Goal: Task Accomplishment & Management: Manage account settings

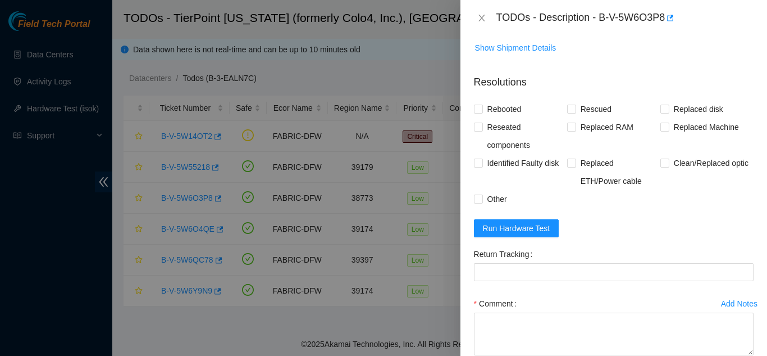
scroll to position [412, 0]
click at [514, 225] on span "Run Hardware Test" at bounding box center [516, 227] width 67 height 12
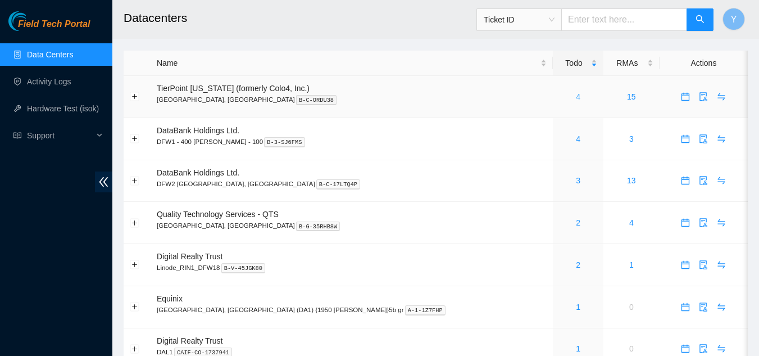
click at [576, 94] on link "4" at bounding box center [578, 96] width 4 height 9
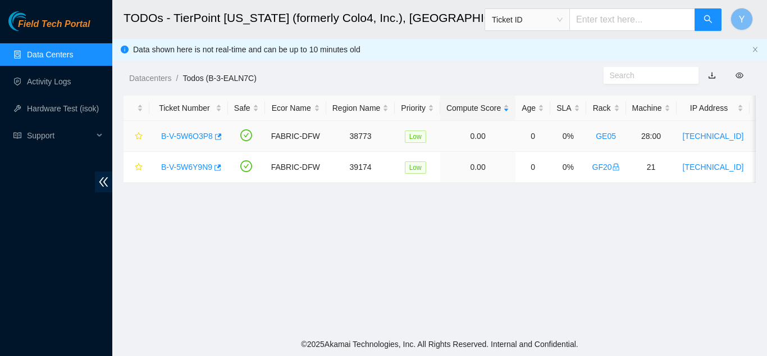
click at [186, 135] on link "B-V-5W6O3P8" at bounding box center [187, 135] width 52 height 9
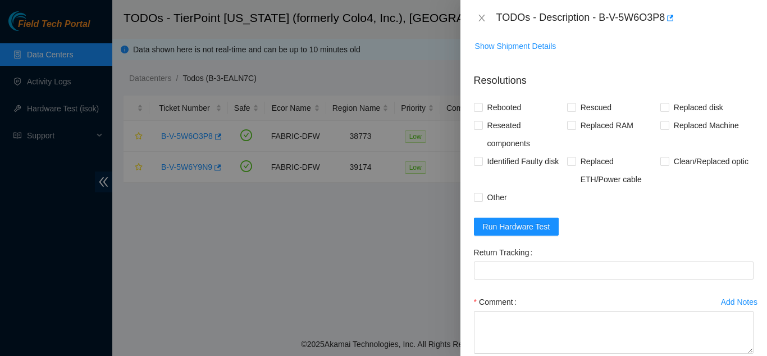
scroll to position [414, 0]
click at [518, 226] on span "Run Hardware Test" at bounding box center [516, 226] width 67 height 12
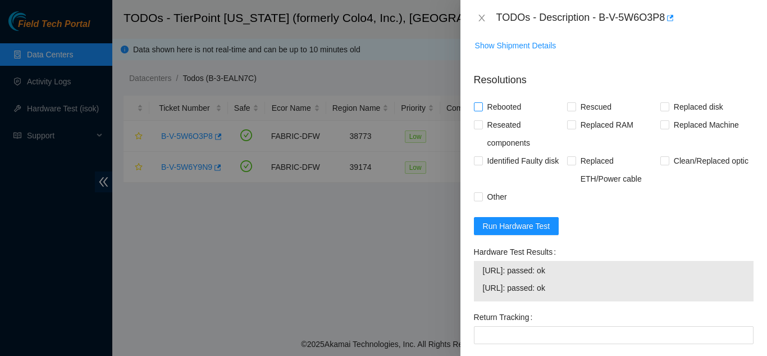
click at [480, 106] on input "Rebooted" at bounding box center [478, 106] width 8 height 8
checkbox input "true"
click at [567, 104] on input "Rescued" at bounding box center [571, 106] width 8 height 8
checkbox input "true"
click at [478, 193] on input "Other" at bounding box center [478, 196] width 8 height 8
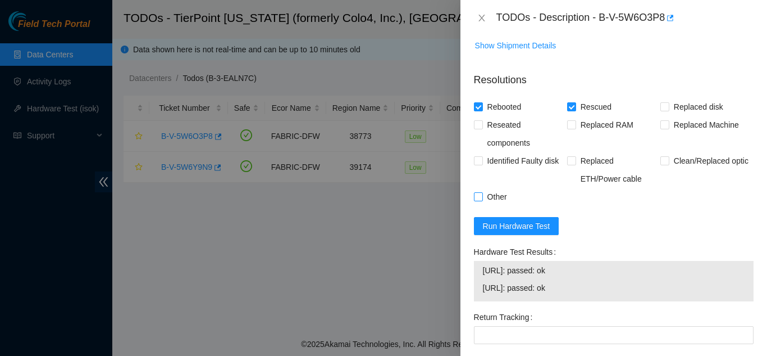
checkbox input "true"
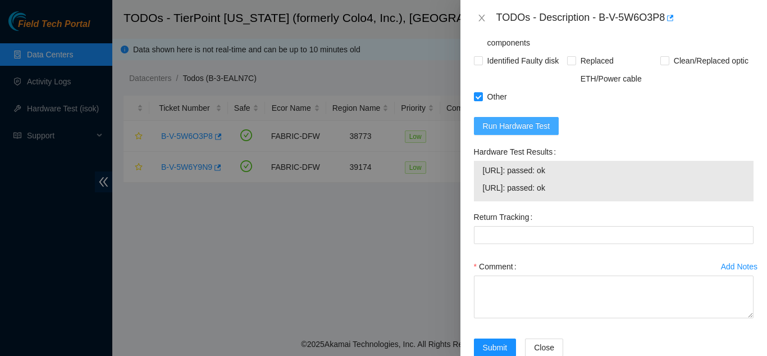
scroll to position [541, 0]
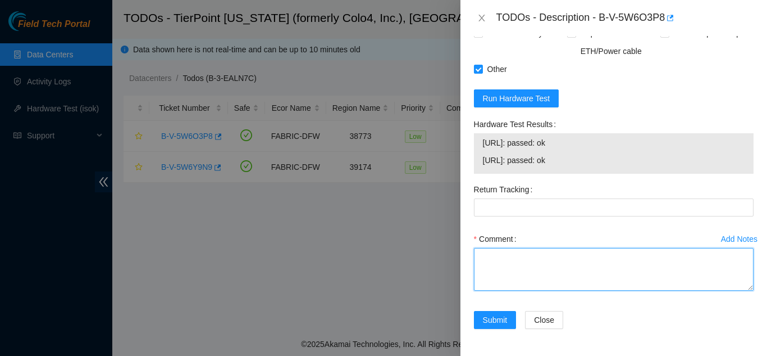
click at [504, 260] on textarea "Comment" at bounding box center [614, 269] width 280 height 43
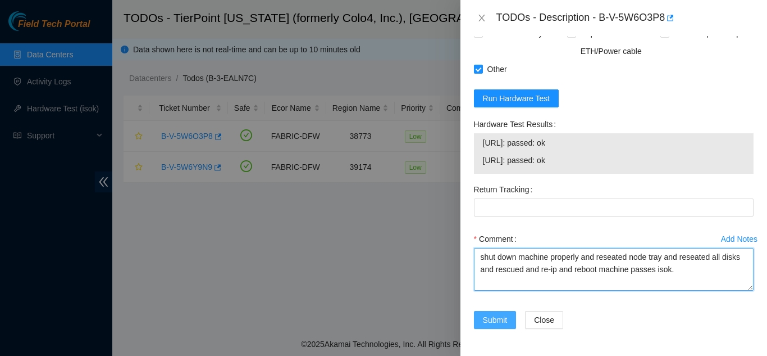
type textarea "shut down machine properly and reseated node tray and reseated all disks and re…"
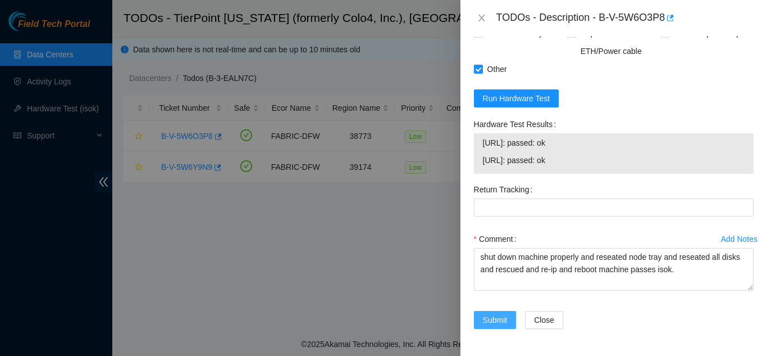
click at [495, 319] on span "Submit" at bounding box center [495, 319] width 25 height 12
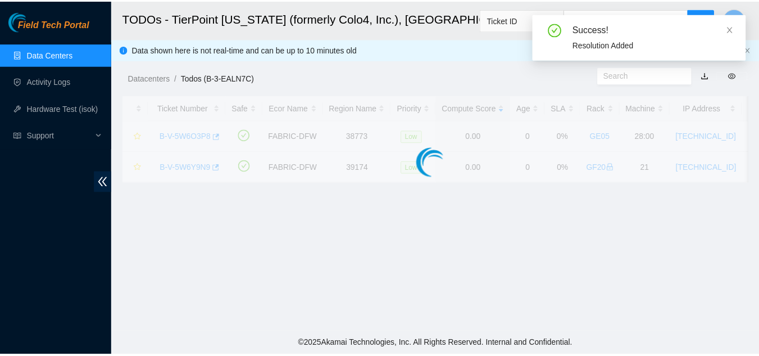
scroll to position [344, 0]
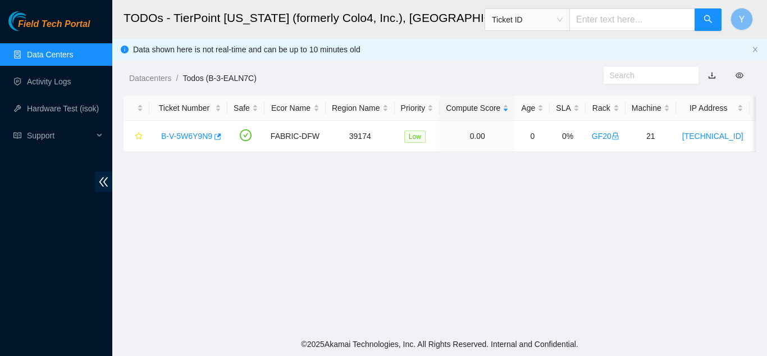
click at [56, 54] on link "Data Centers" at bounding box center [50, 54] width 46 height 9
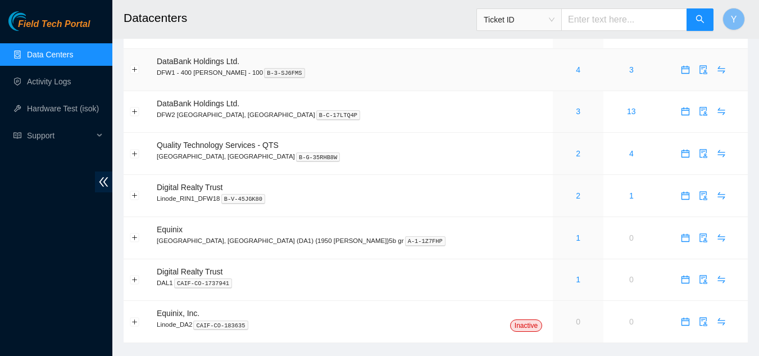
scroll to position [70, 0]
click at [576, 153] on link "2" at bounding box center [578, 152] width 4 height 9
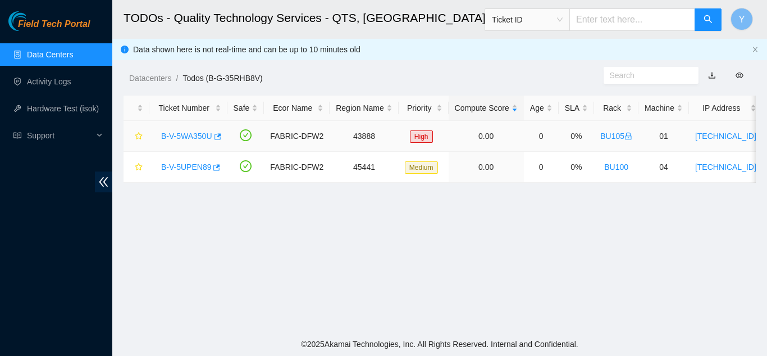
click at [192, 136] on link "B-V-5WA350U" at bounding box center [186, 135] width 51 height 9
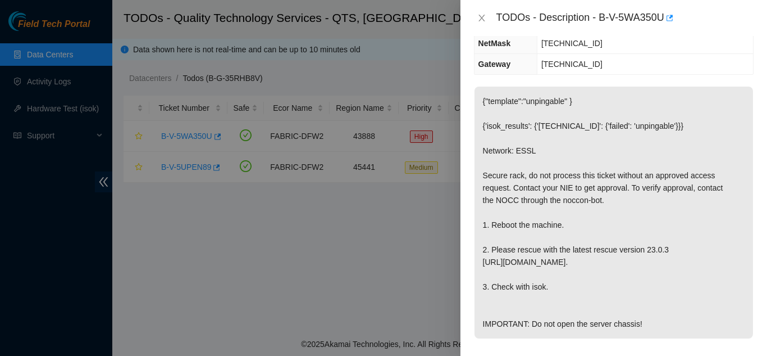
scroll to position [167, 0]
click at [480, 17] on icon "close" at bounding box center [481, 17] width 9 height 9
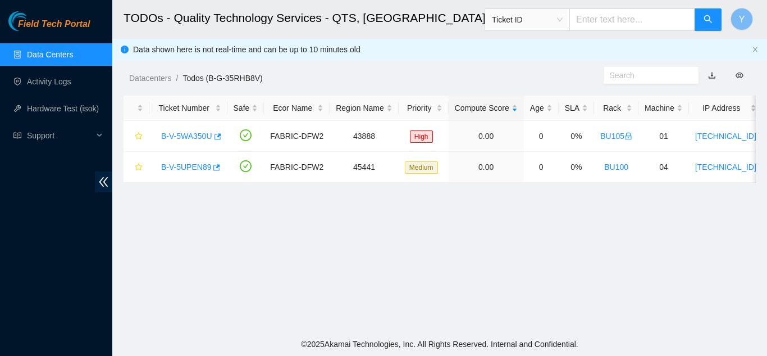
scroll to position [179, 0]
click at [66, 50] on link "Data Centers" at bounding box center [50, 54] width 46 height 9
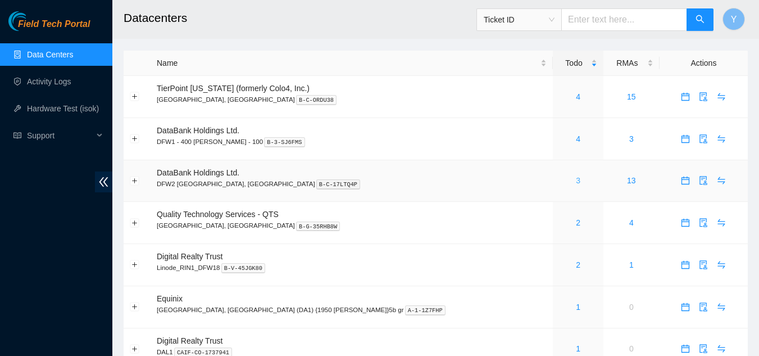
click at [576, 181] on link "3" at bounding box center [578, 180] width 4 height 9
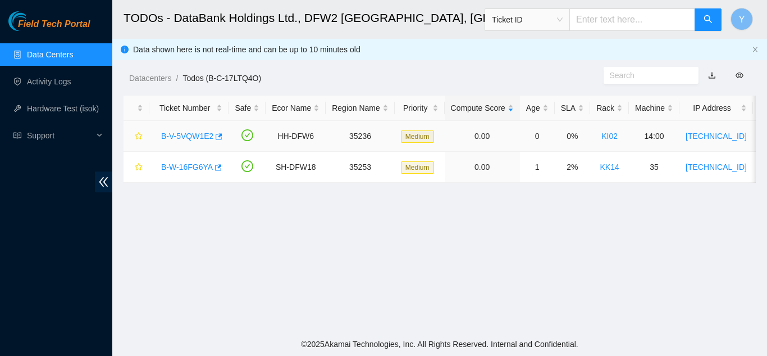
click at [186, 136] on link "B-V-5VQW1E2" at bounding box center [187, 135] width 52 height 9
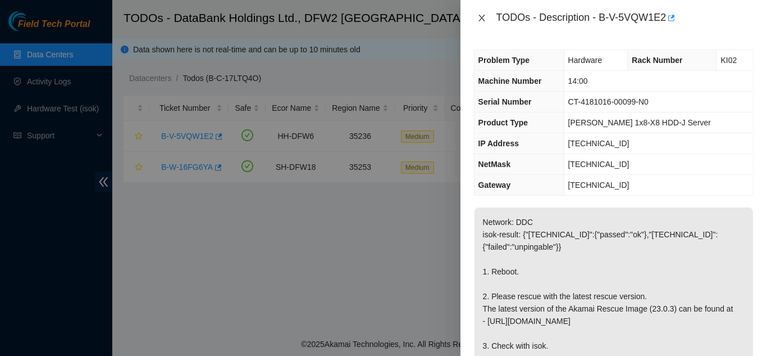
click at [485, 13] on icon "close" at bounding box center [481, 17] width 9 height 9
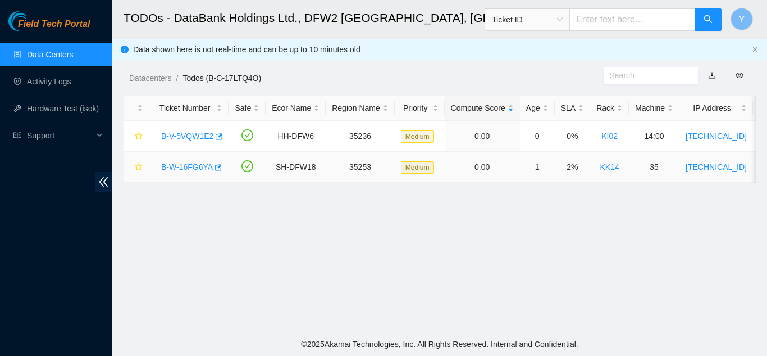
click at [198, 165] on link "B-W-16FG6YA" at bounding box center [187, 166] width 52 height 9
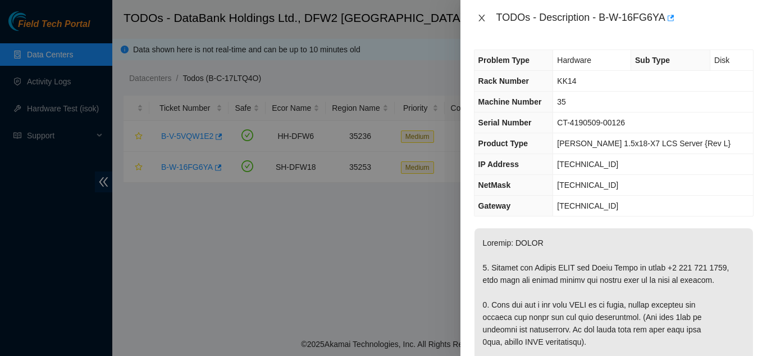
click at [481, 16] on icon "close" at bounding box center [482, 18] width 6 height 7
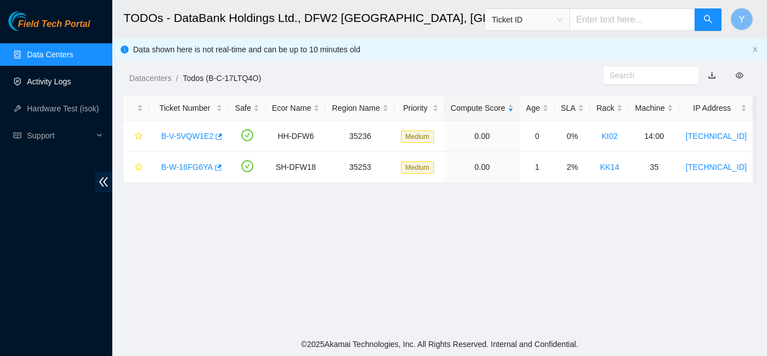
click at [64, 81] on link "Activity Logs" at bounding box center [49, 81] width 44 height 9
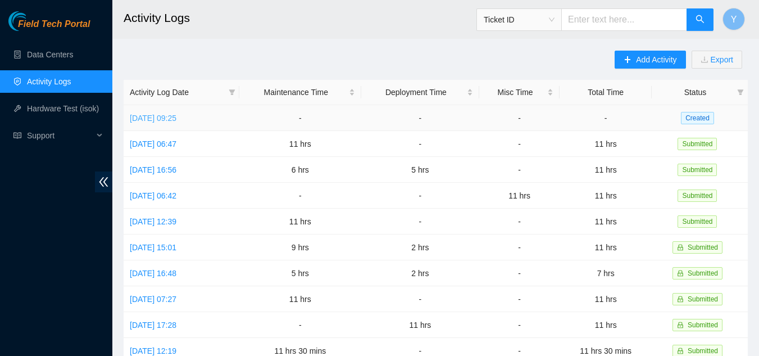
click at [157, 118] on link "[DATE] 09:25" at bounding box center [153, 117] width 47 height 9
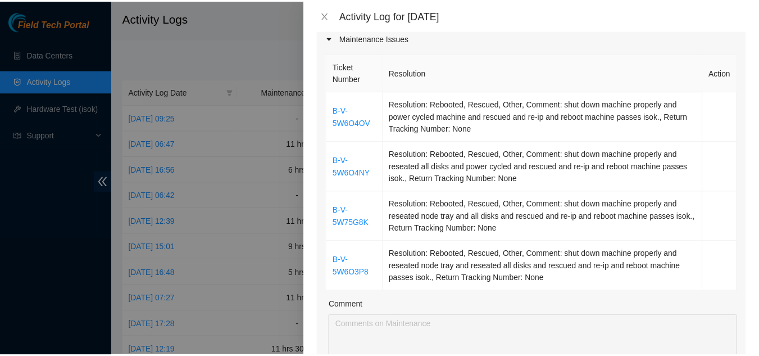
scroll to position [169, 0]
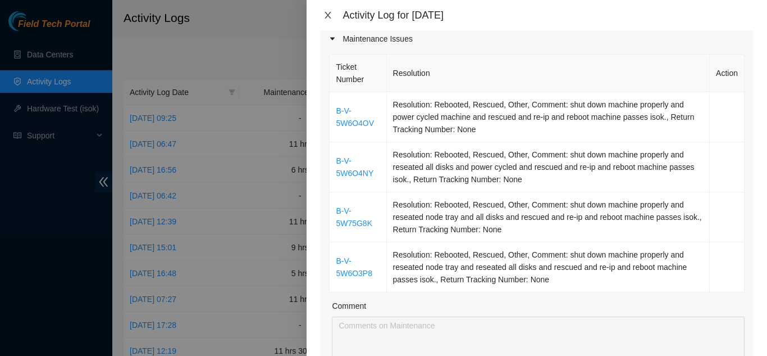
click at [327, 18] on icon "close" at bounding box center [328, 15] width 9 height 9
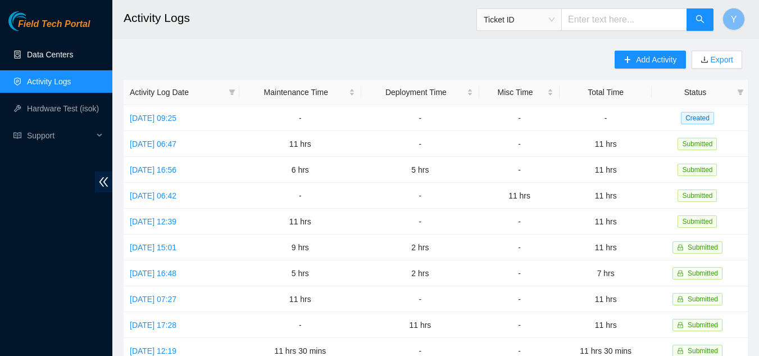
click at [58, 51] on link "Data Centers" at bounding box center [50, 54] width 46 height 9
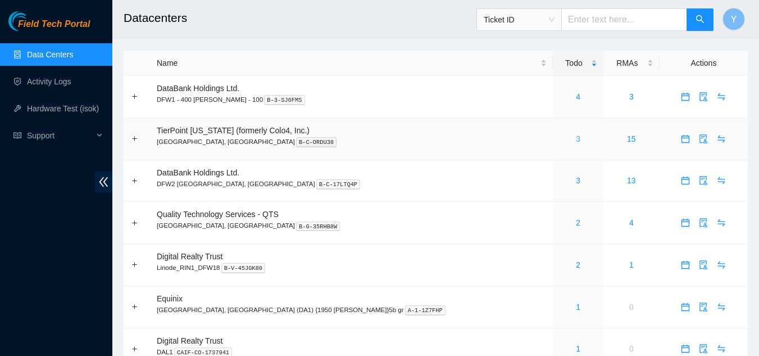
click at [576, 136] on link "3" at bounding box center [578, 138] width 4 height 9
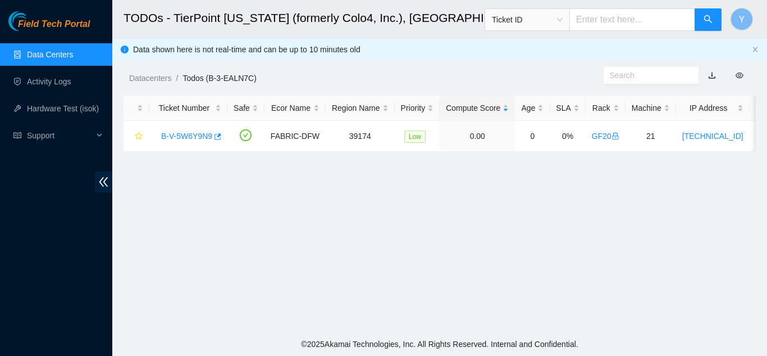
click at [60, 52] on link "Data Centers" at bounding box center [50, 54] width 46 height 9
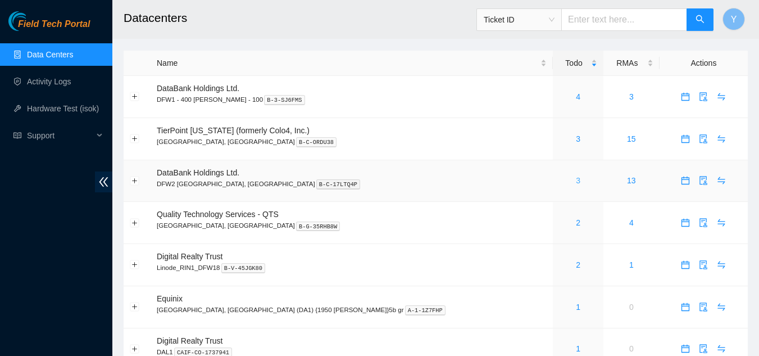
click at [576, 177] on link "3" at bounding box center [578, 180] width 4 height 9
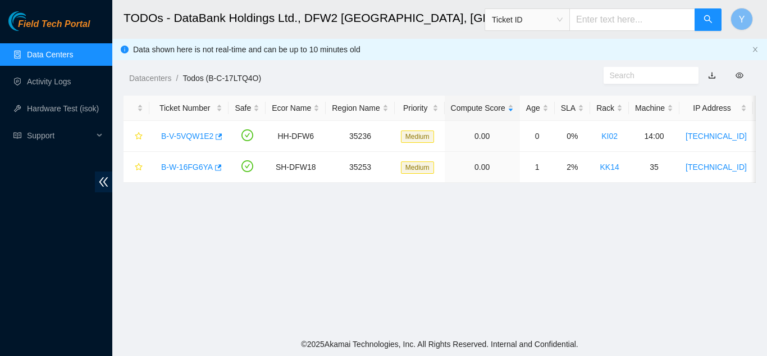
click at [58, 53] on link "Data Centers" at bounding box center [50, 54] width 46 height 9
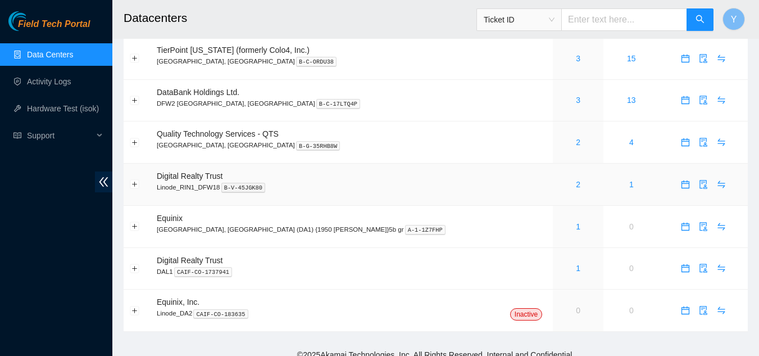
scroll to position [91, 0]
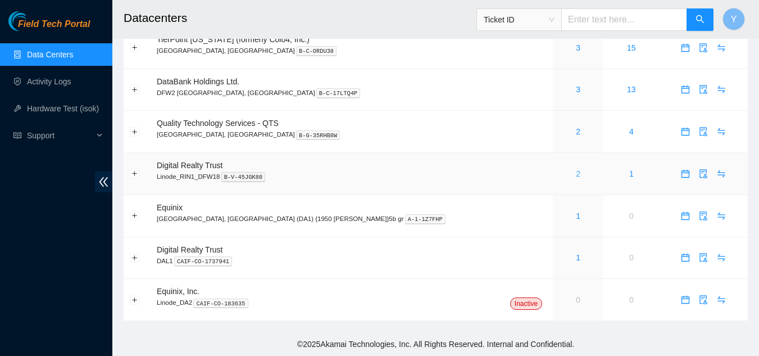
click at [576, 173] on link "2" at bounding box center [578, 173] width 4 height 9
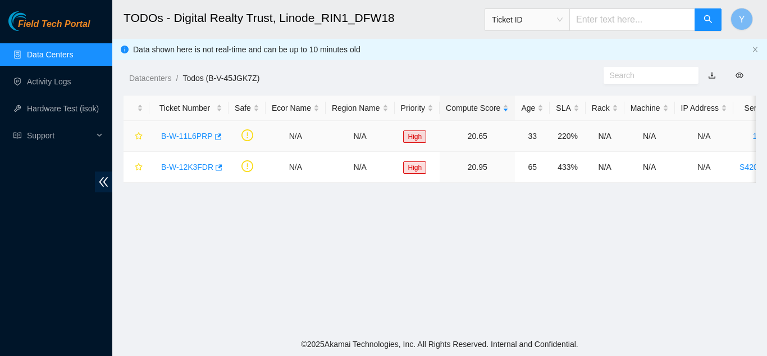
click at [191, 137] on link "B-W-11L6PRP" at bounding box center [187, 135] width 52 height 9
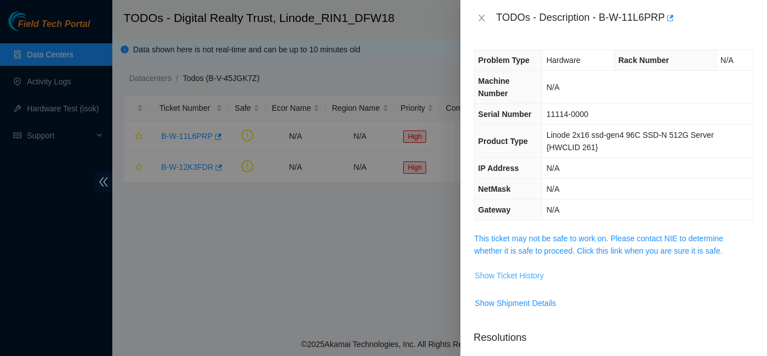
click at [513, 274] on span "Show Ticket History" at bounding box center [509, 275] width 69 height 12
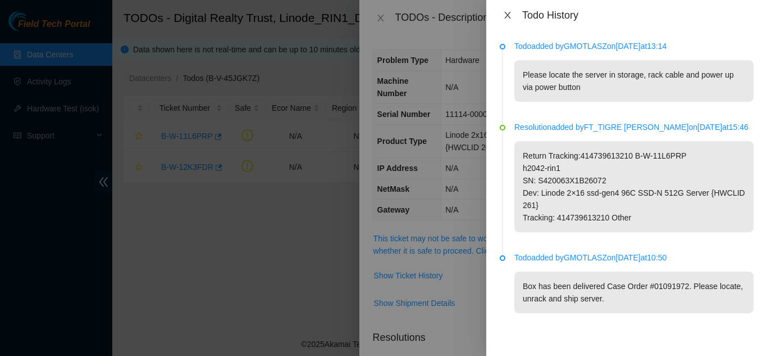
click at [506, 13] on icon "close" at bounding box center [507, 15] width 6 height 7
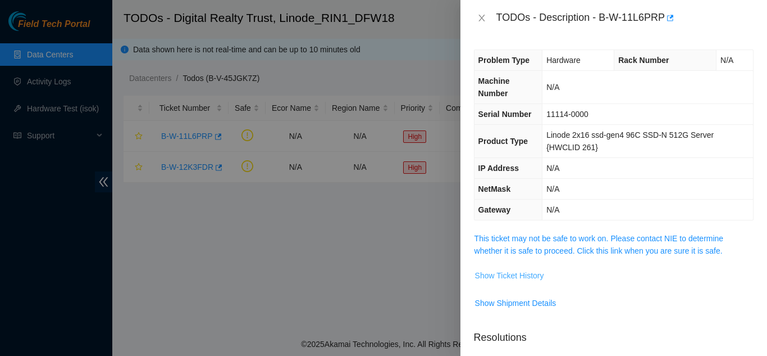
click at [535, 274] on span "Show Ticket History" at bounding box center [509, 275] width 69 height 12
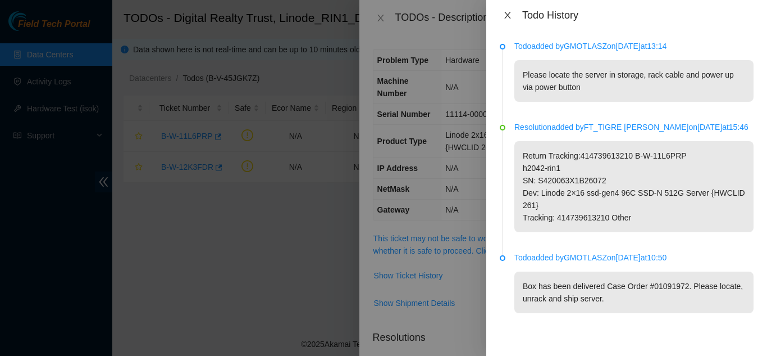
click at [509, 17] on icon "close" at bounding box center [507, 15] width 9 height 9
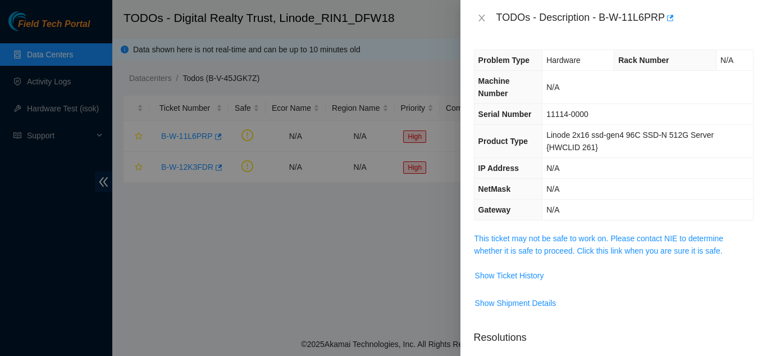
click at [479, 22] on div "TODOs - Description - B-W-11L6PRP" at bounding box center [614, 18] width 280 height 18
click at [482, 20] on icon "close" at bounding box center [481, 17] width 9 height 9
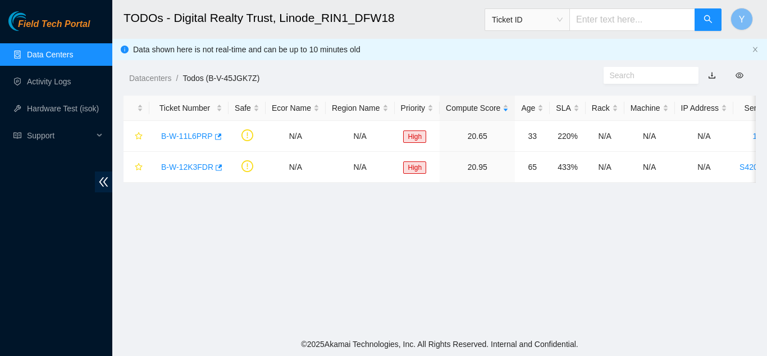
click at [56, 56] on link "Data Centers" at bounding box center [50, 54] width 46 height 9
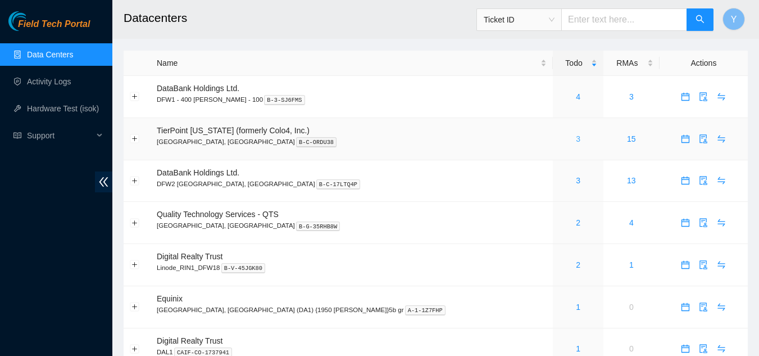
click at [576, 141] on link "3" at bounding box center [578, 138] width 4 height 9
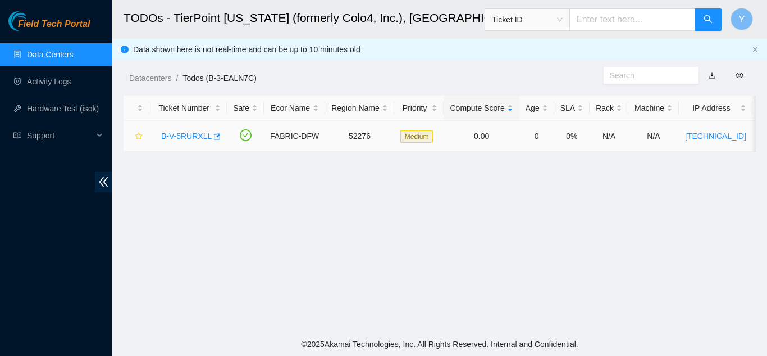
click at [190, 134] on link "B-V-5RURXLL" at bounding box center [186, 135] width 51 height 9
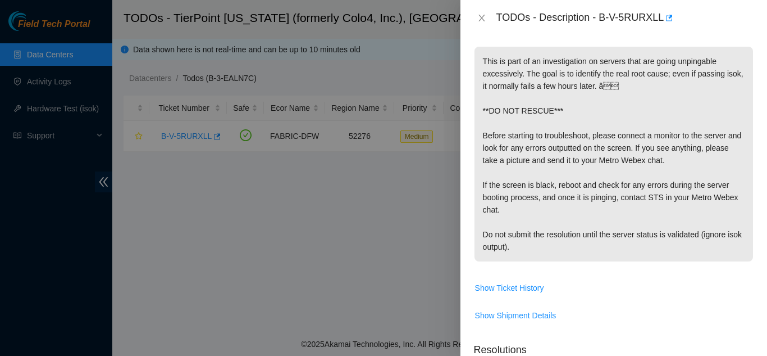
scroll to position [225, 0]
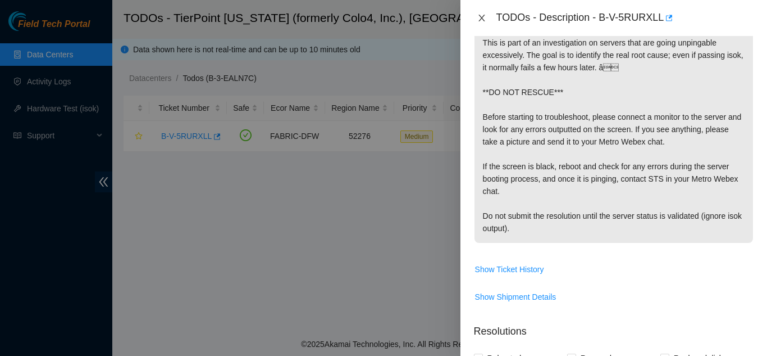
click at [479, 20] on icon "close" at bounding box center [481, 17] width 9 height 9
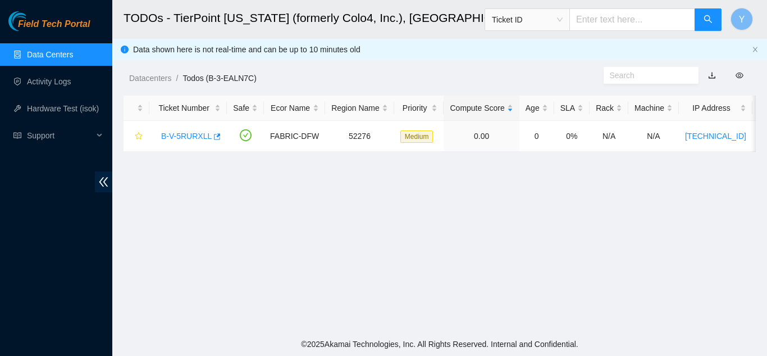
scroll to position [216, 0]
click at [53, 82] on link "Activity Logs" at bounding box center [49, 81] width 44 height 9
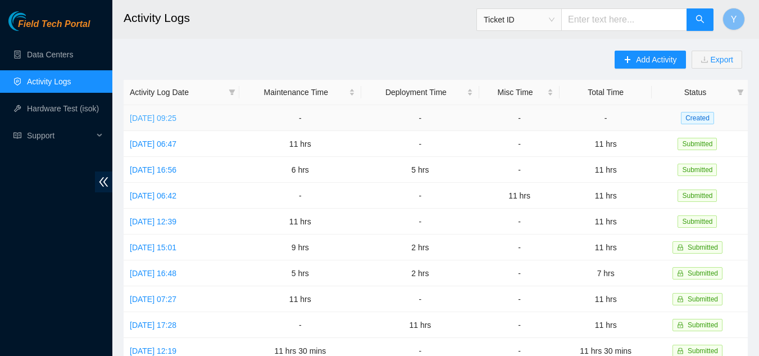
click at [158, 116] on link "[DATE] 09:25" at bounding box center [153, 117] width 47 height 9
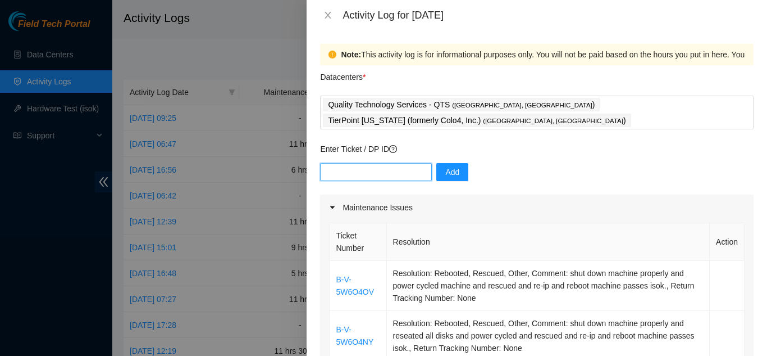
click at [345, 163] on input "text" at bounding box center [376, 172] width 112 height 18
type input "dp62933"
click at [445, 166] on span "Add" at bounding box center [452, 172] width 14 height 12
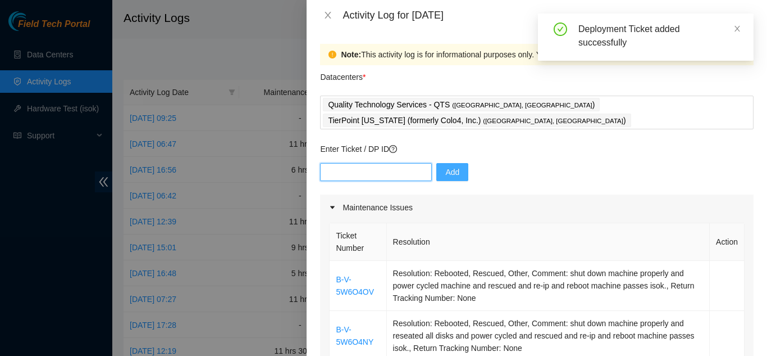
click at [388, 163] on input "text" at bounding box center [376, 172] width 112 height 18
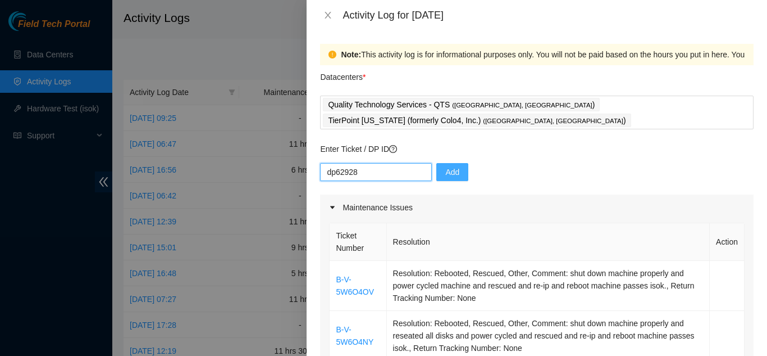
type input "dp62928"
click at [445, 166] on span "Add" at bounding box center [452, 172] width 14 height 12
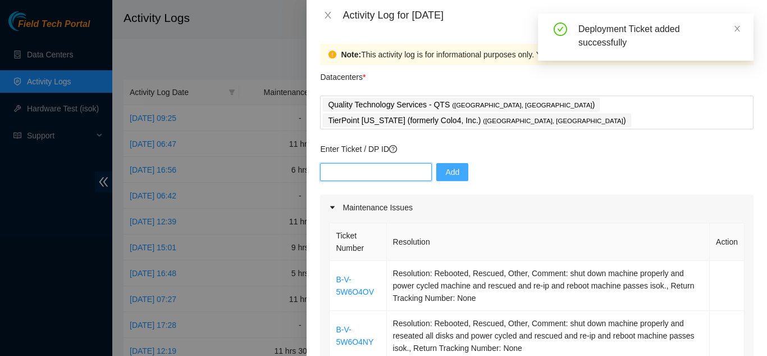
click at [376, 163] on input "text" at bounding box center [376, 172] width 112 height 18
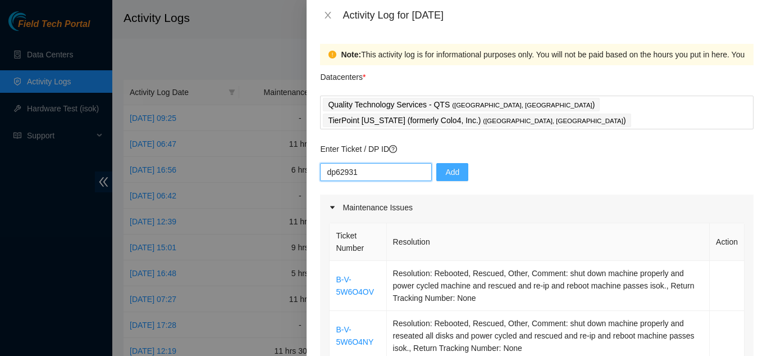
type input "dp62931"
click at [445, 166] on span "Add" at bounding box center [452, 172] width 14 height 12
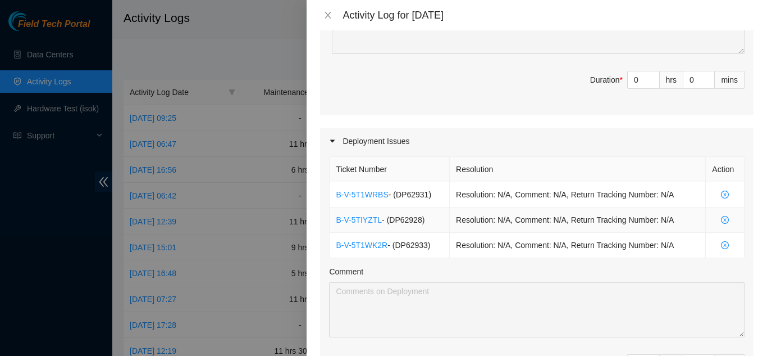
scroll to position [506, 0]
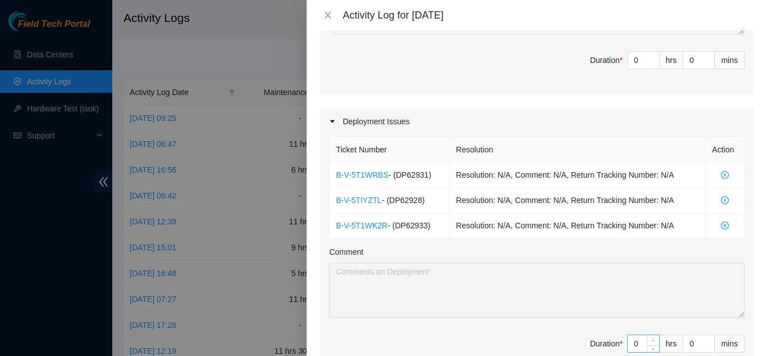
type input "1"
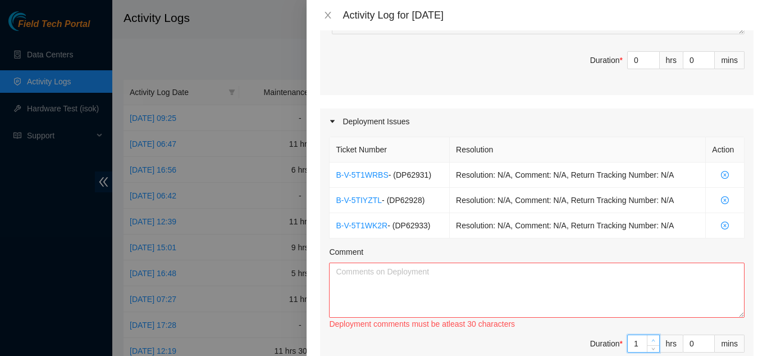
click at [652, 338] on icon "up" at bounding box center [654, 340] width 4 height 4
type input "2"
click at [652, 338] on icon "up" at bounding box center [654, 340] width 4 height 4
type input "3"
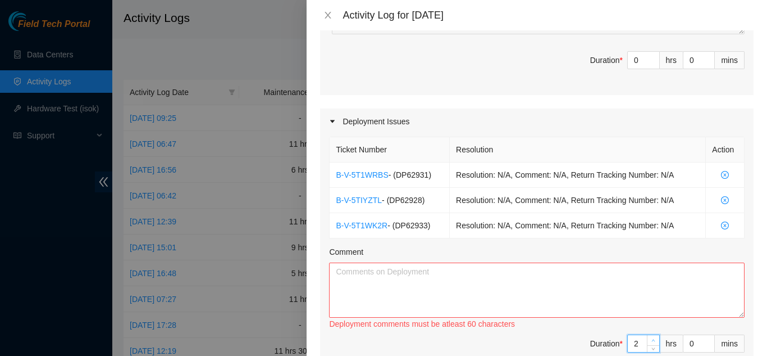
type input "3"
click at [652, 338] on icon "up" at bounding box center [654, 340] width 4 height 4
type input "4"
click at [652, 338] on icon "up" at bounding box center [654, 340] width 4 height 4
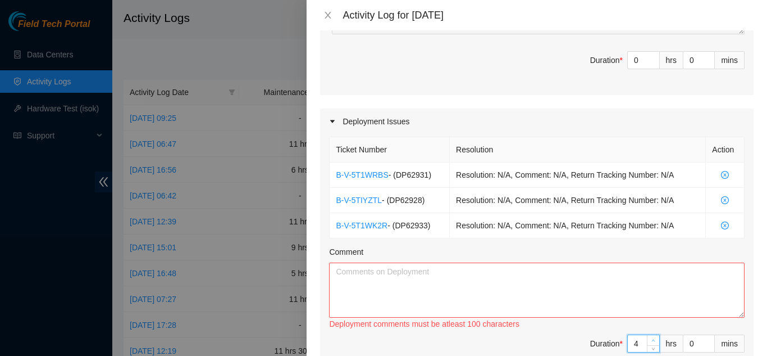
type input "5"
click at [652, 338] on icon "up" at bounding box center [654, 340] width 4 height 4
type input "6"
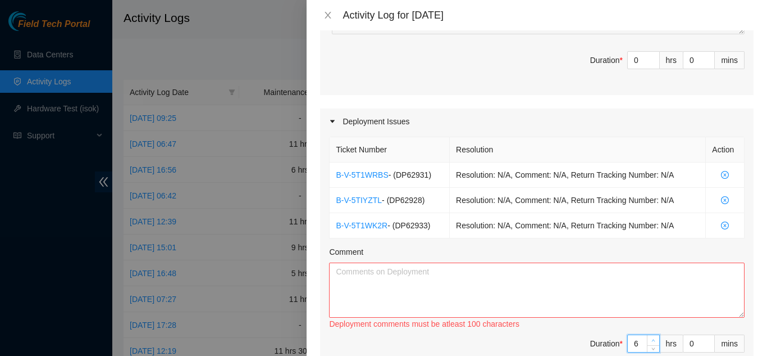
click at [652, 338] on icon "up" at bounding box center [654, 340] width 4 height 4
type input "5"
click at [652, 345] on icon "down" at bounding box center [654, 347] width 4 height 4
type input "6"
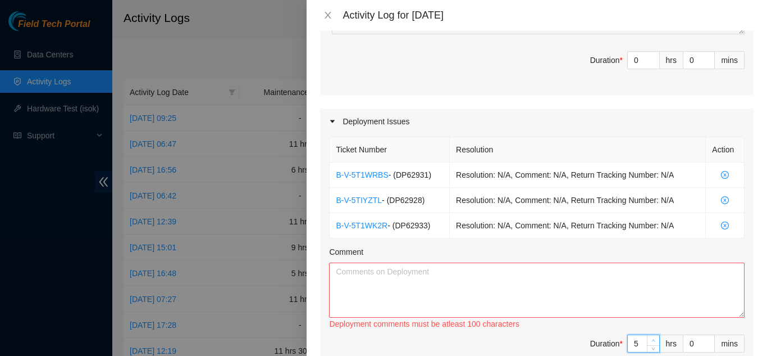
type input "6"
click at [650, 337] on span "up" at bounding box center [653, 340] width 7 height 7
click at [480, 262] on textarea "Comment" at bounding box center [537, 289] width 416 height 55
drag, startPoint x: 424, startPoint y: 183, endPoint x: 338, endPoint y: 184, distance: 86.5
click at [338, 188] on td "B-V-5TIYZTL - ( DP62928 )" at bounding box center [390, 200] width 120 height 25
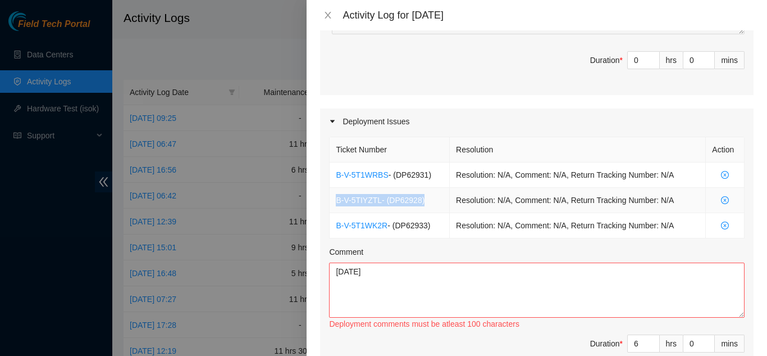
copy td "B-V-5TIYZTL - ( DP62928 )"
click at [357, 272] on textarea "[DATE]" at bounding box center [537, 289] width 416 height 55
paste textarea "B-V-5TIYZTL - (DP62928)"
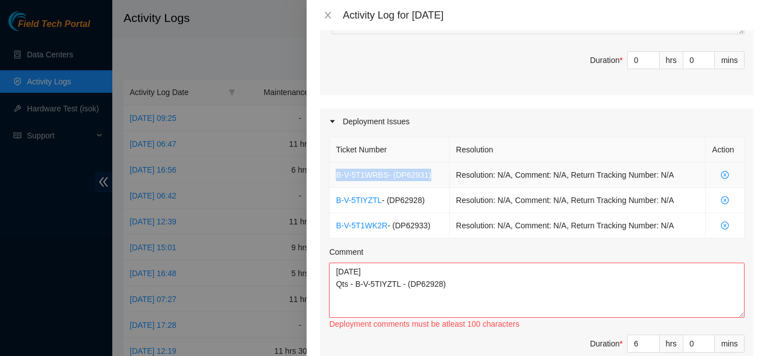
drag, startPoint x: 431, startPoint y: 161, endPoint x: 335, endPoint y: 159, distance: 96.1
click at [335, 162] on td "B-V-5T1WRBS - ( DP62931 )" at bounding box center [390, 174] width 120 height 25
copy td "B-V-5T1WRBS - ( DP62931 )"
click at [453, 267] on textarea "[DATE] Qts - B-V-5TIYZTL - (DP62928)" at bounding box center [537, 289] width 416 height 55
paste textarea "B-V-5T1WRBS - (DP62931)"
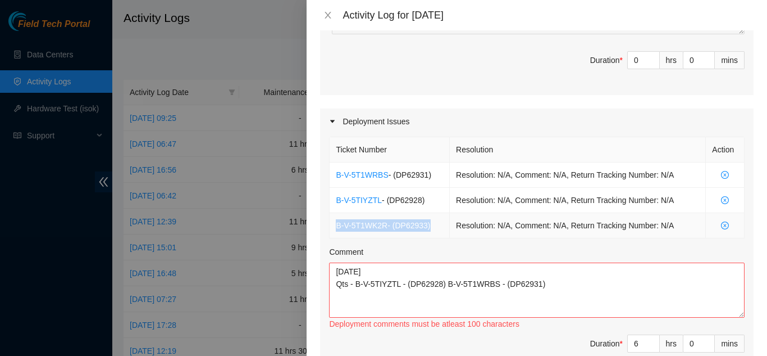
drag, startPoint x: 431, startPoint y: 210, endPoint x: 337, endPoint y: 211, distance: 94.4
click at [337, 213] on td "B-V-5T1WK2R - ( DP62933 )" at bounding box center [390, 225] width 120 height 25
copy td "B-V-5T1WK2R - ( DP62933 )"
click at [550, 271] on textarea "[DATE] Qts - B-V-5TIYZTL - (DP62928) B-V-5T1WRBS - (DP62931)" at bounding box center [537, 289] width 416 height 55
paste textarea "B-V-5T1WK2R - (DP62933)"
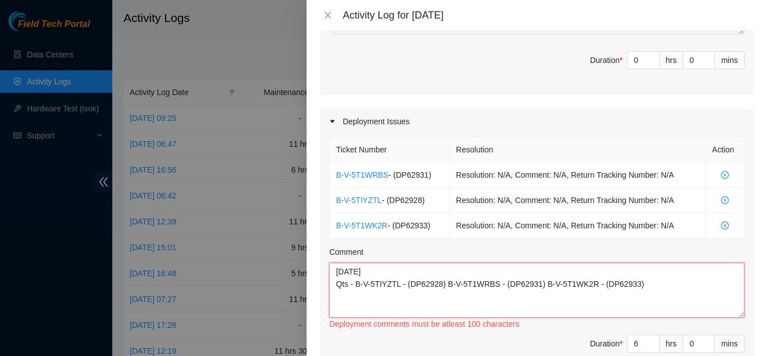
paste textarea "staged. Fiber scoped and cleaned. Labels have been added."
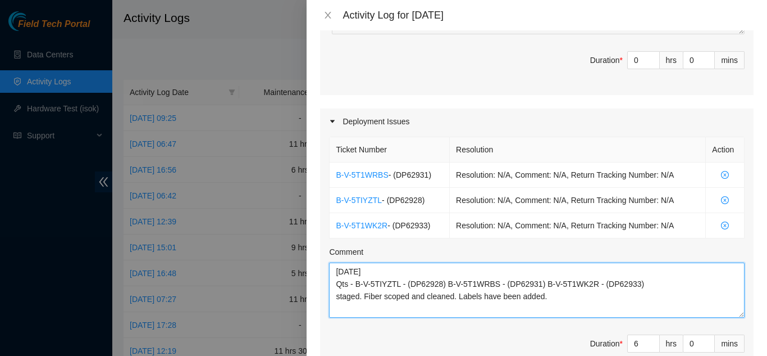
click at [362, 282] on textarea "[DATE] Qts - B-V-5TIYZTL - (DP62928) B-V-5T1WRBS - (DP62931) B-V-5T1WK2R - (DP6…" at bounding box center [537, 289] width 416 height 55
click at [381, 280] on textarea "[DATE] Qts - B-V-5TIYZTL - (DP62928) B-V-5T1WRBS - (DP62931) B-V-5T1WK2R - (DP6…" at bounding box center [537, 289] width 416 height 55
drag, startPoint x: 554, startPoint y: 280, endPoint x: 336, endPoint y: 283, distance: 218.5
click at [336, 283] on textarea "[DATE] Qts - B-V-5TIYZTL - (DP62928) B-V-5T1WRBS - (DP62931) B-V-5T1WK2R - (DP6…" at bounding box center [537, 289] width 416 height 55
click at [568, 280] on textarea "[DATE] Qts - B-V-5TIYZTL - (DP62928) B-V-5T1WRBS - (DP62931) B-V-5T1WK2R - (DP6…" at bounding box center [537, 289] width 416 height 55
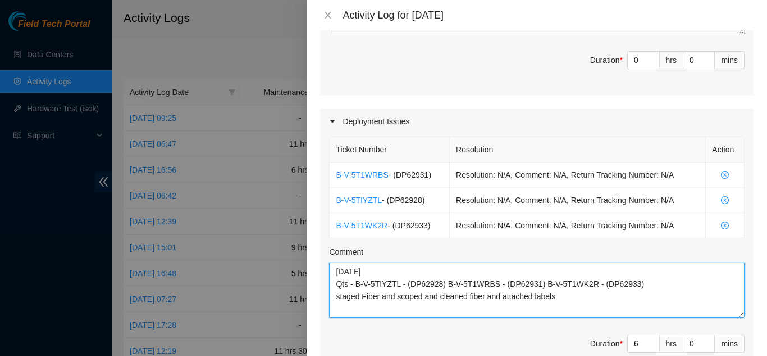
drag, startPoint x: 558, startPoint y: 284, endPoint x: 541, endPoint y: 291, distance: 18.1
click at [558, 284] on textarea "[DATE] Qts - B-V-5TIYZTL - (DP62928) B-V-5T1WRBS - (DP62931) B-V-5T1WK2R - (DP6…" at bounding box center [537, 289] width 416 height 55
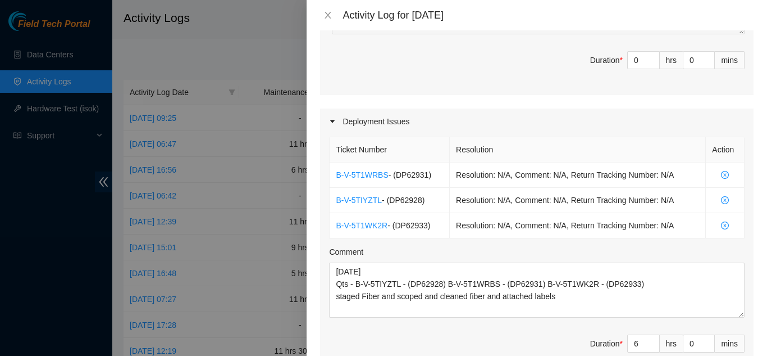
click at [530, 312] on div "Ticket Number Resolution Action B-V-5T1WRBS - ( DP62931 ) Resolution: N/A, Comm…" at bounding box center [537, 256] width 434 height 244
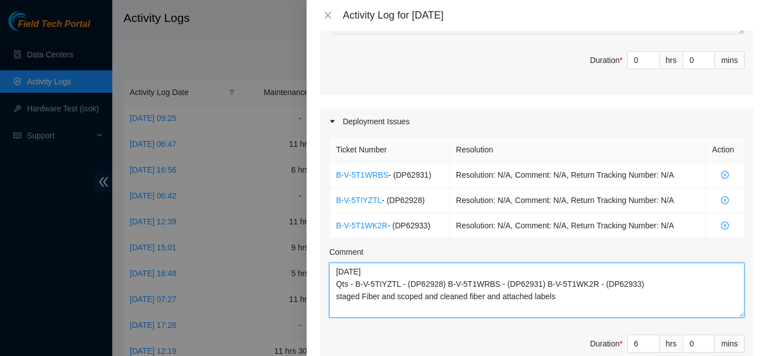
click at [559, 281] on textarea "[DATE] Qts - B-V-5TIYZTL - (DP62928) B-V-5T1WRBS - (DP62931) B-V-5T1WK2R - (DP6…" at bounding box center [537, 289] width 416 height 55
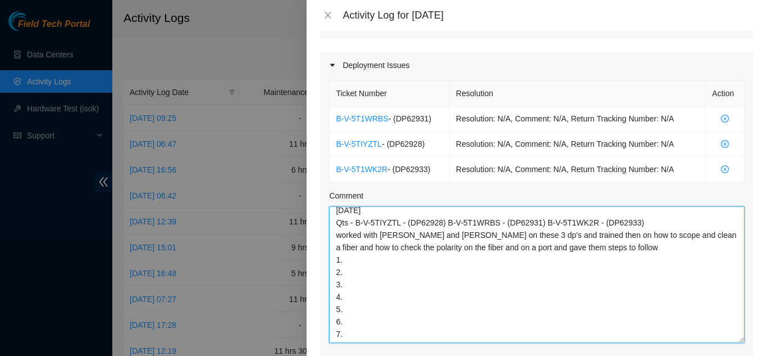
scroll to position [16, 0]
drag, startPoint x: 734, startPoint y: 239, endPoint x: 738, endPoint y: 322, distance: 82.7
click at [738, 322] on div "Ticket Number Resolution Action B-V-5T1WRBS - ( DP62931 ) Resolution: N/A, Comm…" at bounding box center [537, 241] width 434 height 326
type textarea "[DATE] Qts - B-V-5TIYZTL - (DP62928) B-V-5T1WRBS - (DP62931) B-V-5T1WK2R - (DP6…"
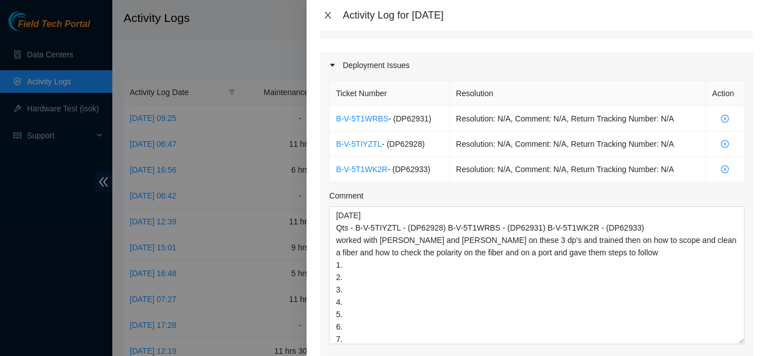
click at [328, 11] on icon "close" at bounding box center [328, 15] width 9 height 9
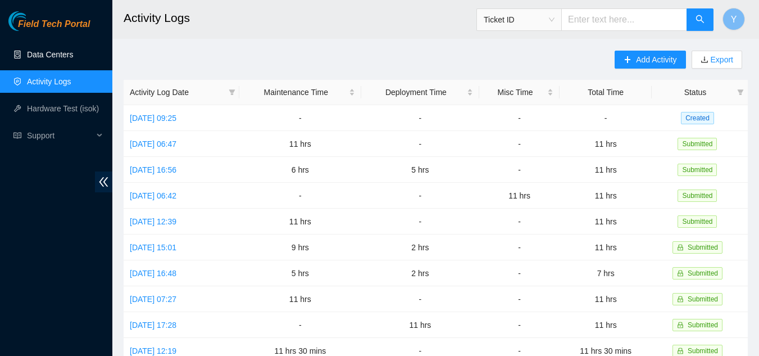
click at [61, 53] on link "Data Centers" at bounding box center [50, 54] width 46 height 9
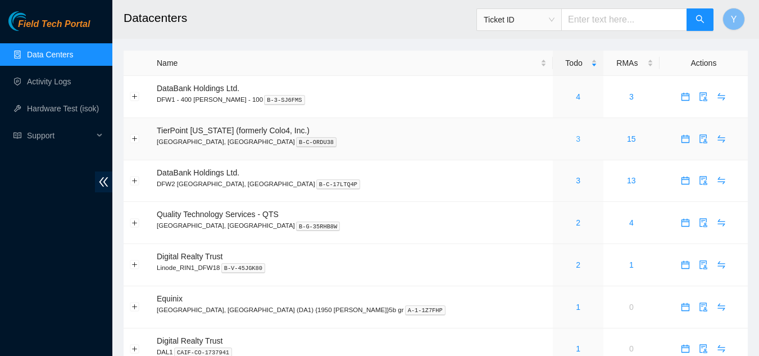
click at [576, 139] on link "3" at bounding box center [578, 138] width 4 height 9
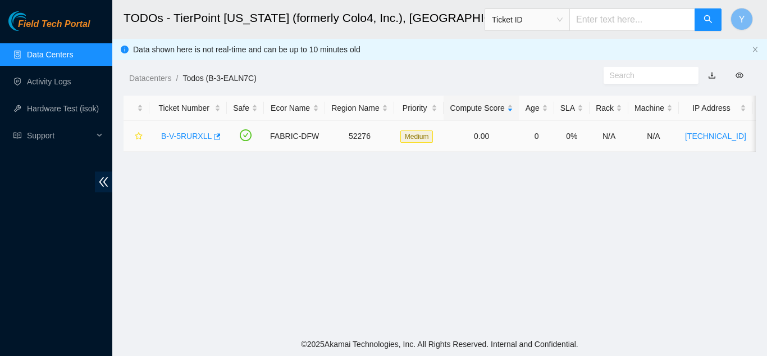
click at [175, 136] on link "B-V-5RURXLL" at bounding box center [186, 135] width 51 height 9
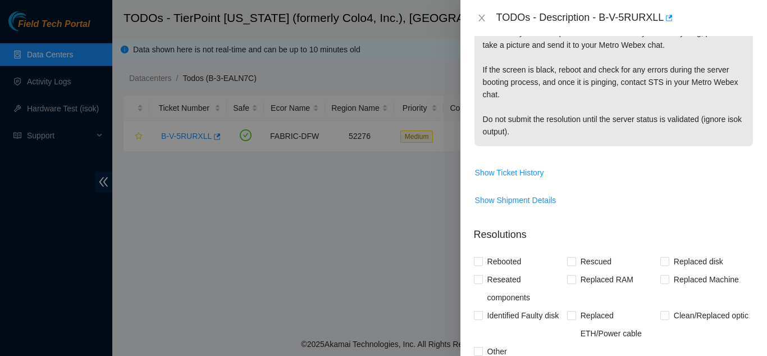
scroll to position [393, 0]
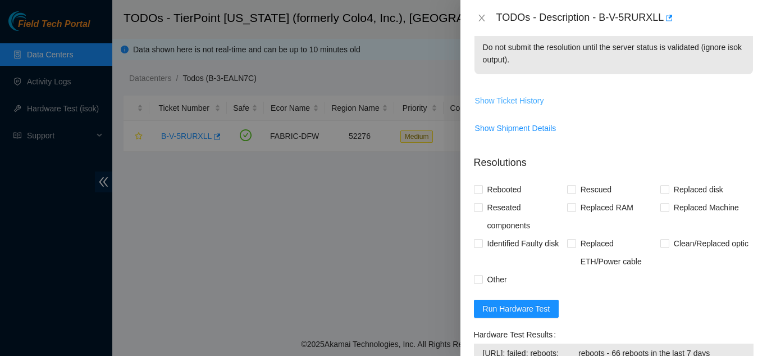
click at [504, 99] on span "Show Ticket History" at bounding box center [509, 100] width 69 height 12
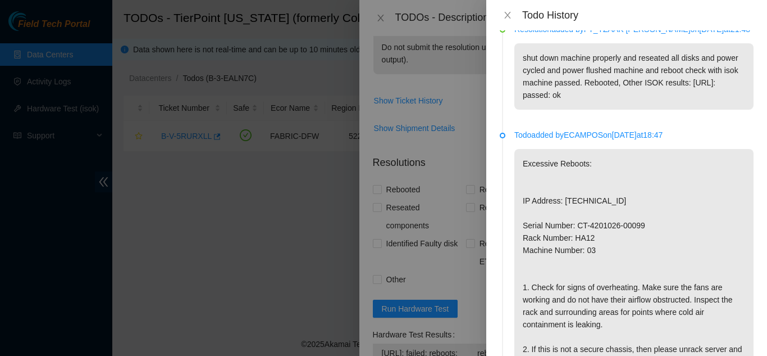
scroll to position [1460, 0]
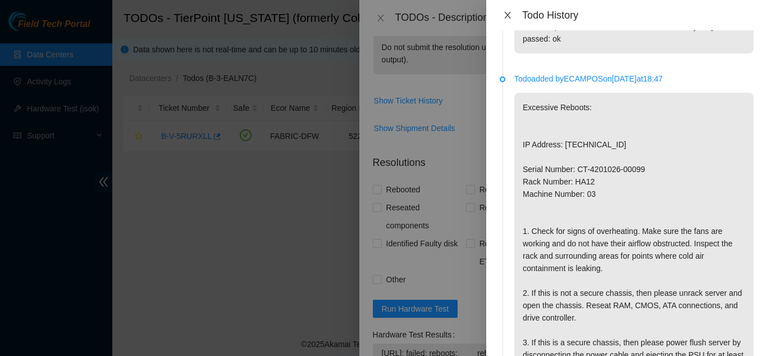
click at [505, 12] on icon "close" at bounding box center [507, 15] width 6 height 7
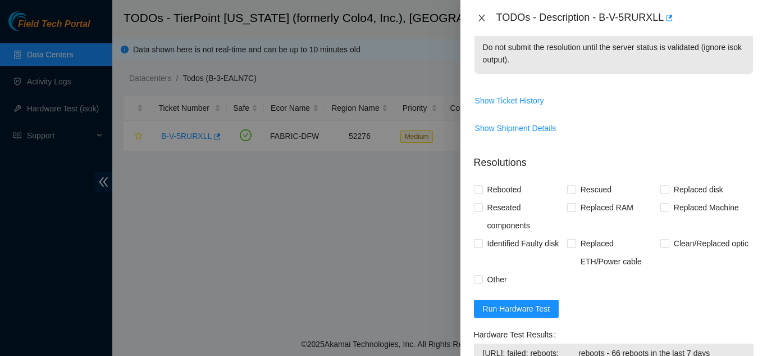
click at [480, 16] on icon "close" at bounding box center [482, 18] width 6 height 7
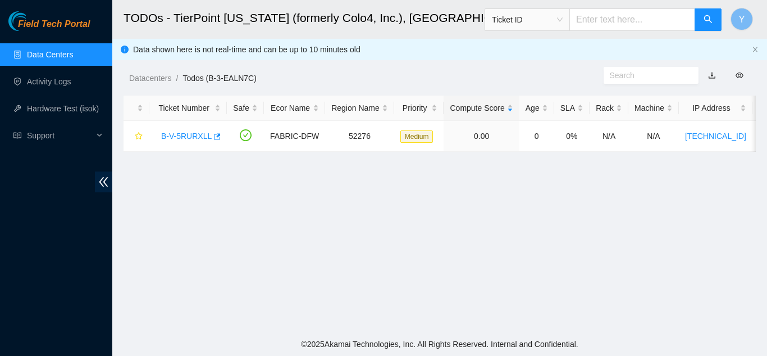
scroll to position [385, 0]
click at [62, 79] on link "Activity Logs" at bounding box center [49, 81] width 44 height 9
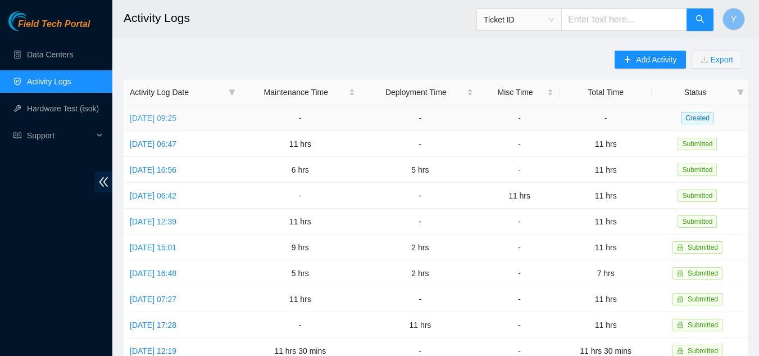
click at [176, 116] on link "[DATE] 09:25" at bounding box center [153, 117] width 47 height 9
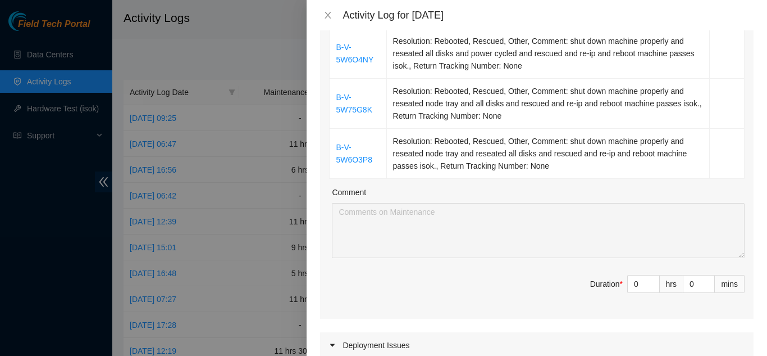
scroll to position [281, 0]
click at [327, 15] on icon "close" at bounding box center [328, 15] width 9 height 9
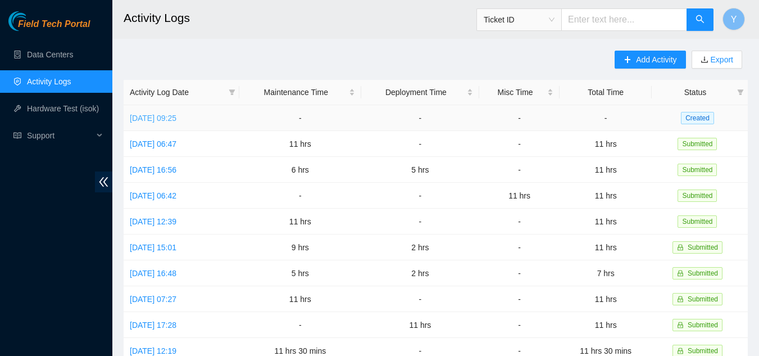
click at [176, 119] on link "[DATE] 09:25" at bounding box center [153, 117] width 47 height 9
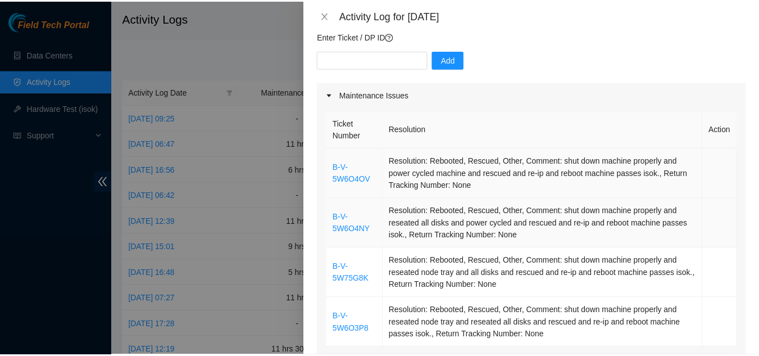
scroll to position [56, 0]
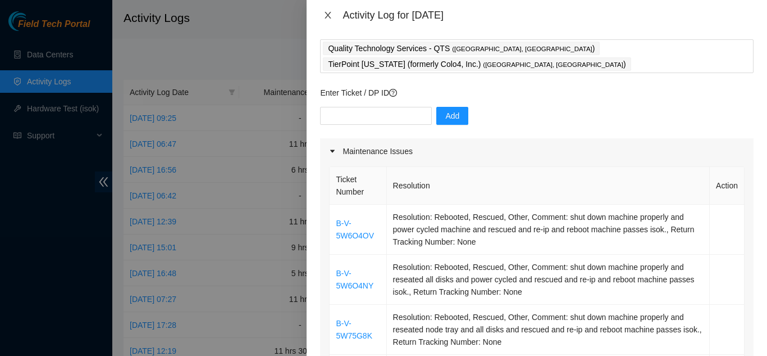
click at [327, 16] on icon "close" at bounding box center [328, 15] width 6 height 7
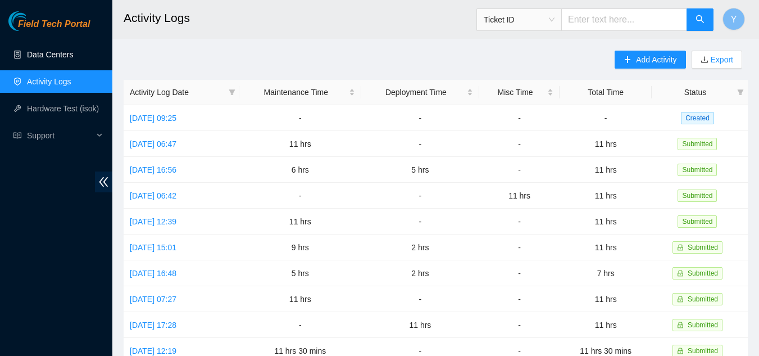
click at [65, 56] on link "Data Centers" at bounding box center [50, 54] width 46 height 9
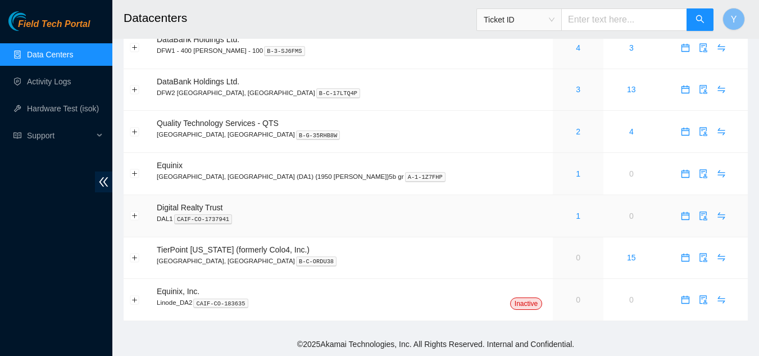
scroll to position [35, 0]
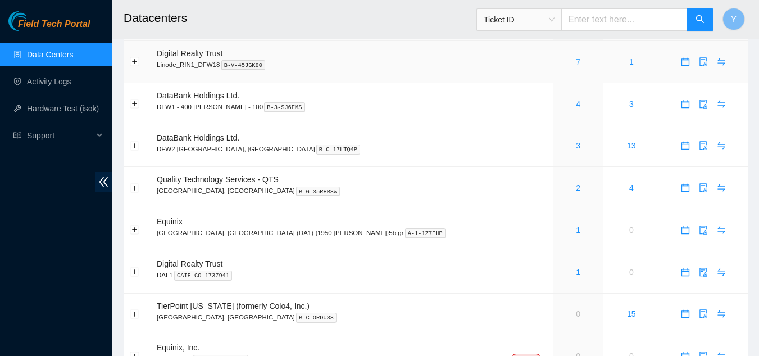
click at [576, 60] on link "7" at bounding box center [578, 61] width 4 height 9
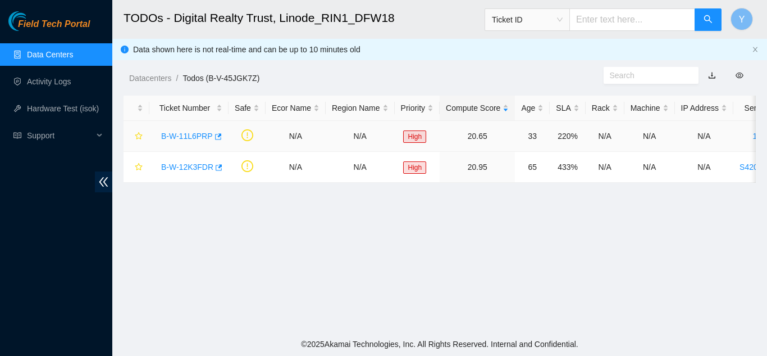
click at [186, 134] on link "B-W-11L6PRP" at bounding box center [187, 135] width 52 height 9
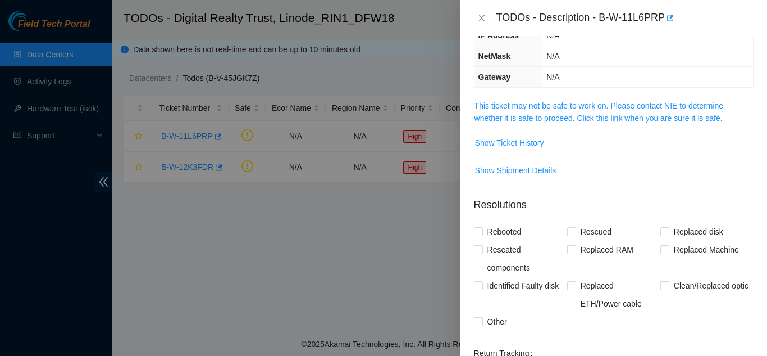
scroll to position [169, 0]
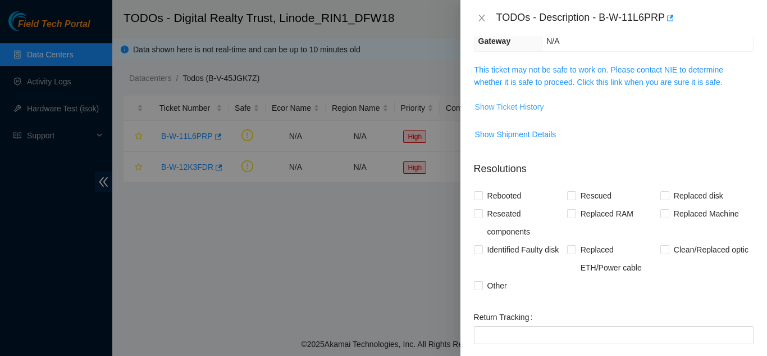
click at [509, 107] on span "Show Ticket History" at bounding box center [509, 107] width 69 height 12
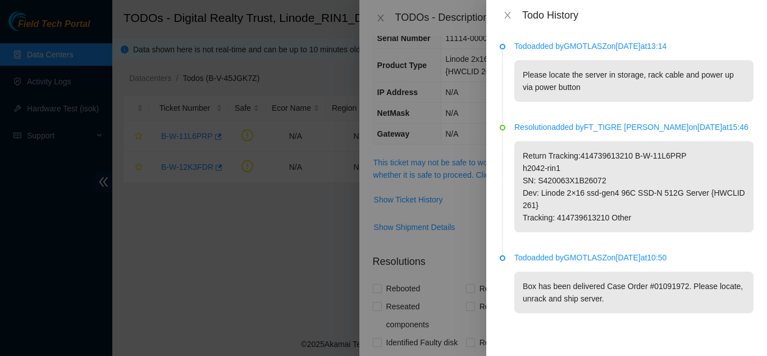
scroll to position [56, 0]
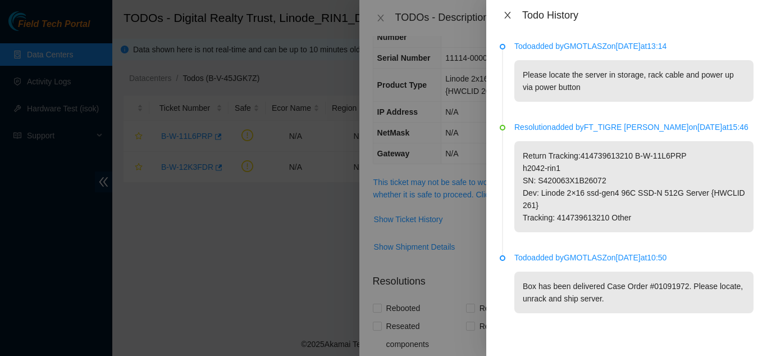
click at [507, 12] on icon "close" at bounding box center [507, 15] width 9 height 9
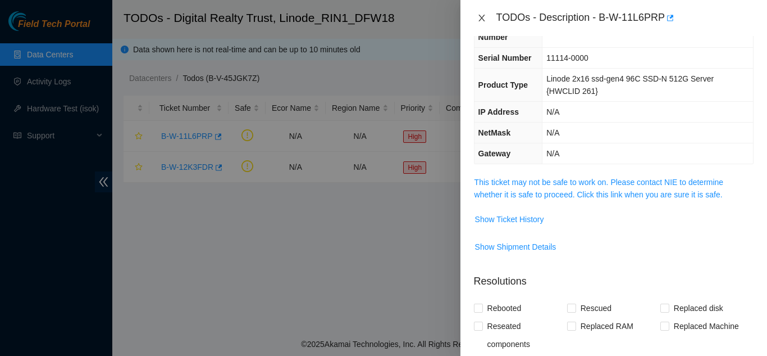
click at [480, 19] on icon "close" at bounding box center [482, 18] width 6 height 7
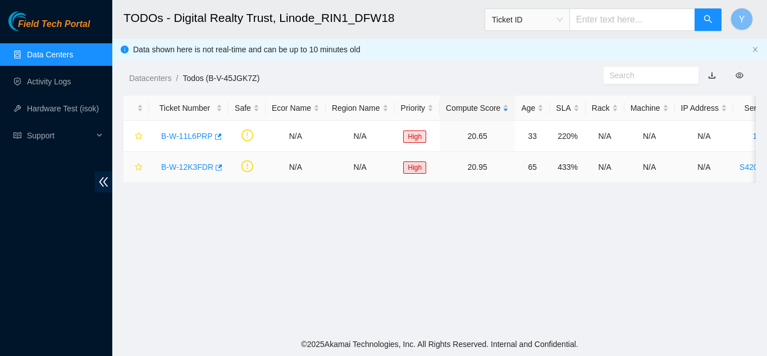
scroll to position [69, 0]
click at [184, 166] on link "B-W-12K3FDR" at bounding box center [187, 166] width 52 height 9
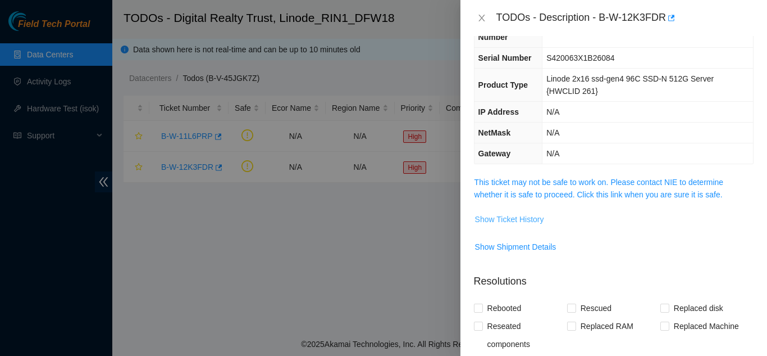
click at [517, 218] on span "Show Ticket History" at bounding box center [509, 219] width 69 height 12
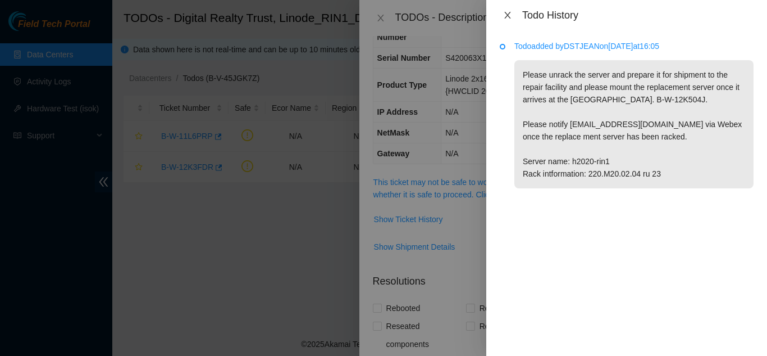
click at [509, 12] on icon "close" at bounding box center [507, 15] width 9 height 9
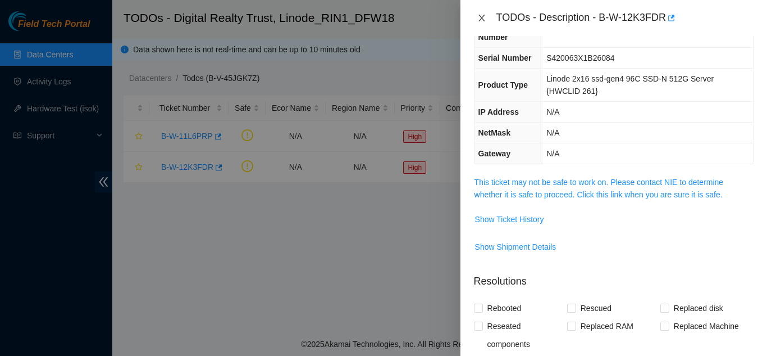
click at [483, 17] on icon "close" at bounding box center [481, 17] width 9 height 9
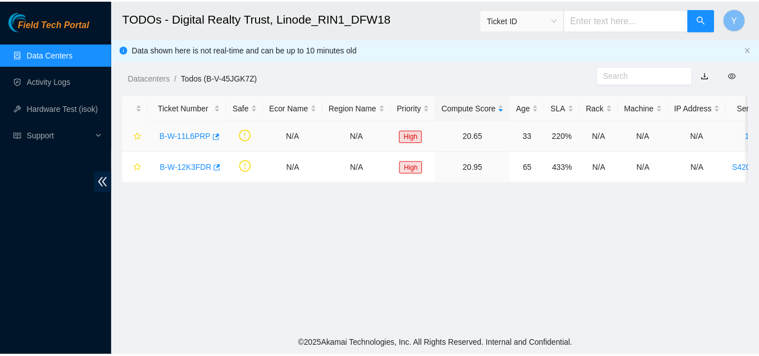
scroll to position [69, 0]
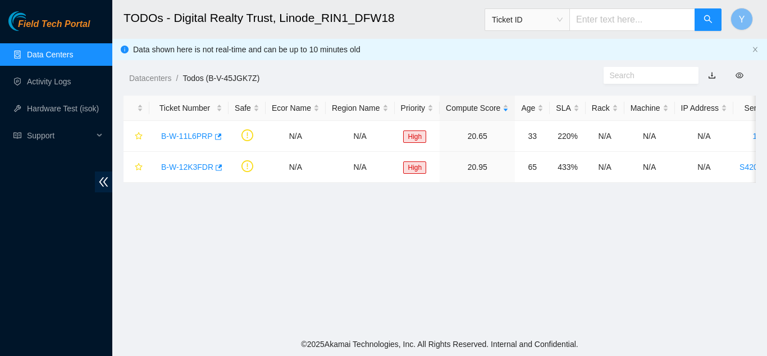
click at [70, 54] on link "Data Centers" at bounding box center [50, 54] width 46 height 9
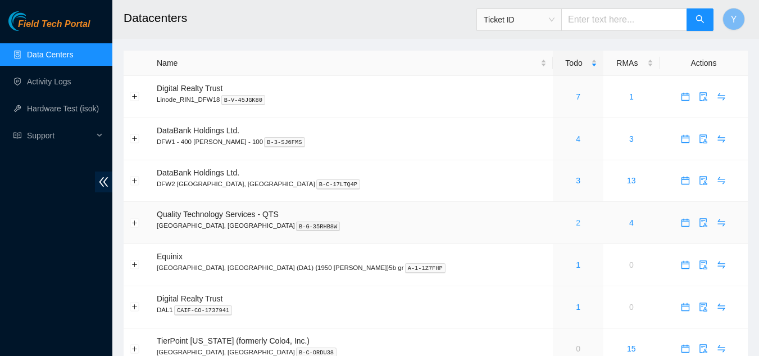
click at [576, 222] on link "2" at bounding box center [578, 222] width 4 height 9
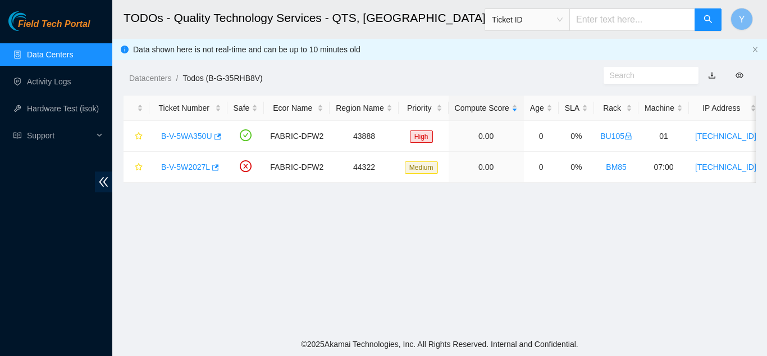
click at [49, 56] on link "Data Centers" at bounding box center [50, 54] width 46 height 9
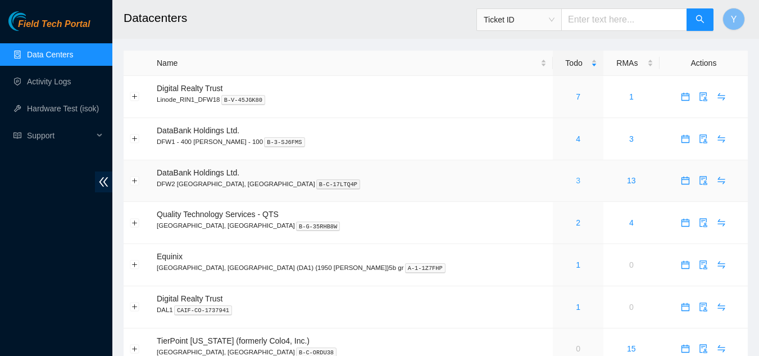
click at [576, 182] on link "3" at bounding box center [578, 180] width 4 height 9
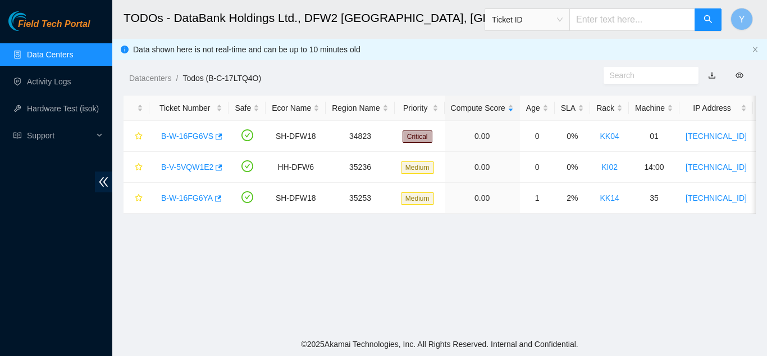
click at [59, 51] on link "Data Centers" at bounding box center [50, 54] width 46 height 9
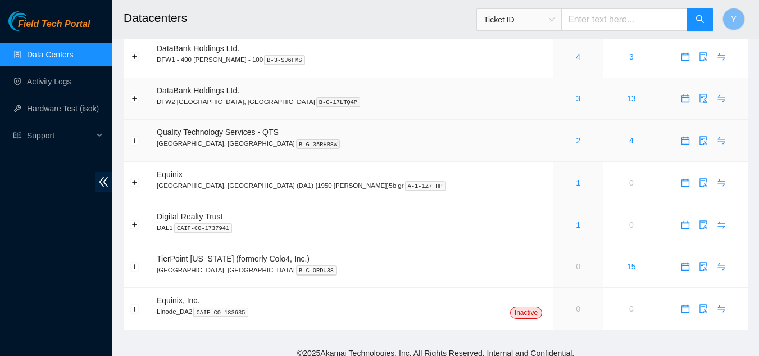
scroll to position [91, 0]
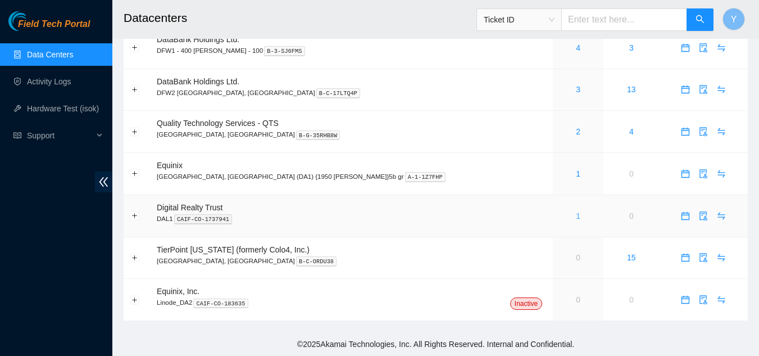
click at [576, 216] on link "1" at bounding box center [578, 215] width 4 height 9
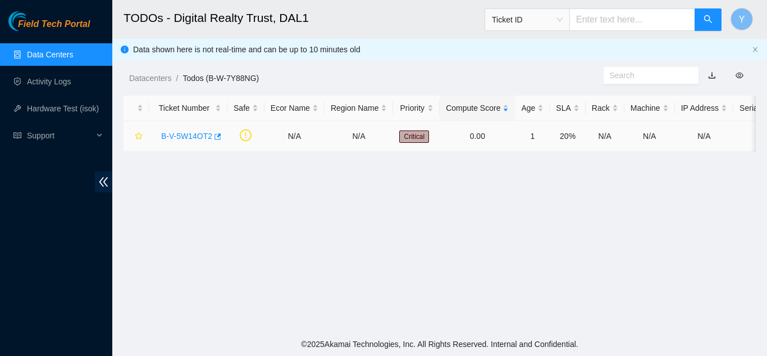
click at [190, 136] on link "B-V-5W14OT2" at bounding box center [186, 135] width 51 height 9
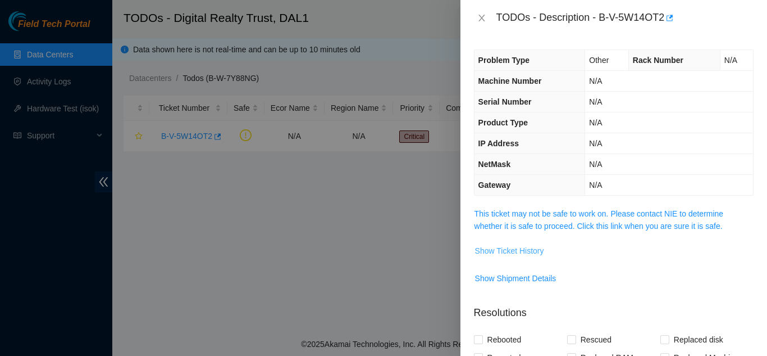
click at [514, 248] on span "Show Ticket History" at bounding box center [509, 250] width 69 height 12
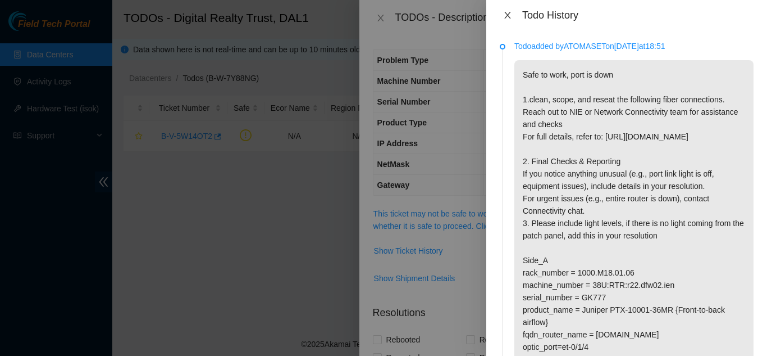
click at [506, 13] on icon "close" at bounding box center [507, 15] width 9 height 9
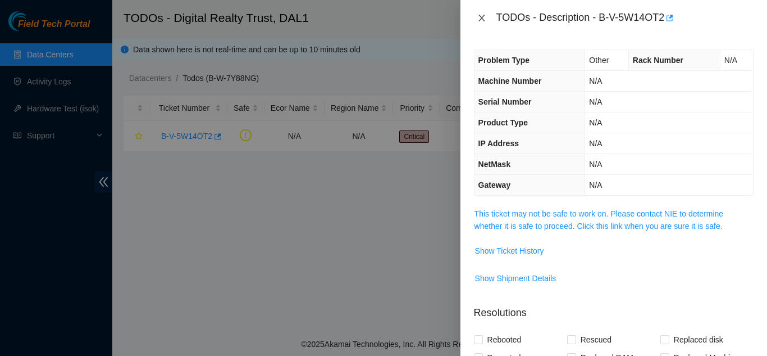
click at [480, 15] on icon "close" at bounding box center [482, 18] width 6 height 7
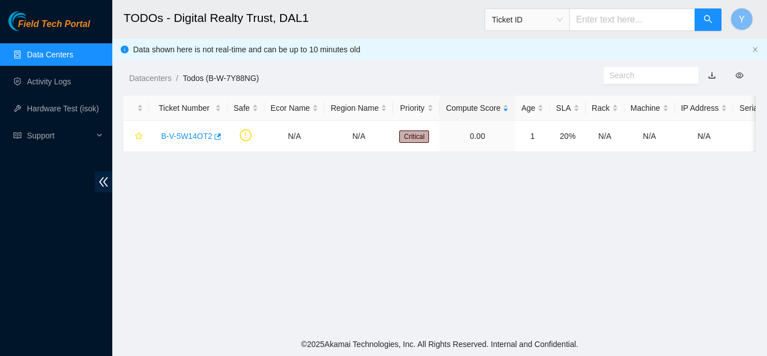
click at [69, 57] on link "Data Centers" at bounding box center [50, 54] width 46 height 9
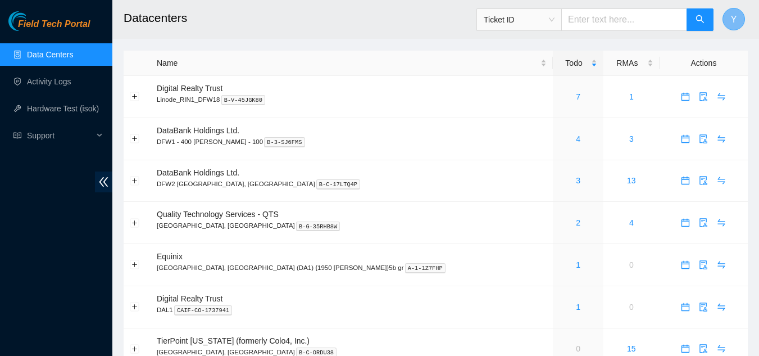
click at [732, 17] on span "Y" at bounding box center [734, 19] width 6 height 14
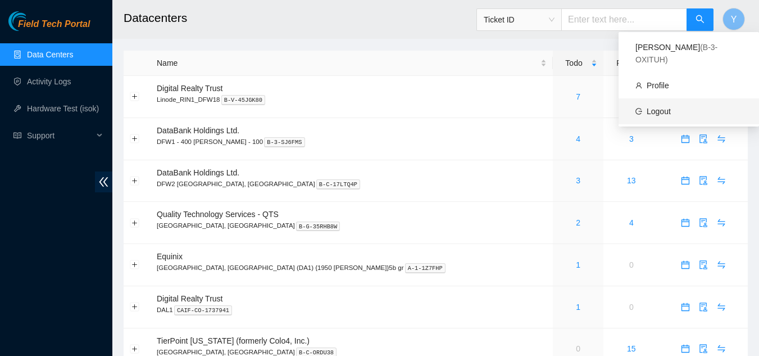
click at [664, 107] on link "Logout" at bounding box center [658, 111] width 24 height 9
